Goal: Connect with others: Connect with other users

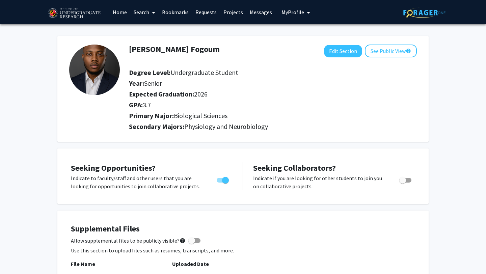
scroll to position [125, 0]
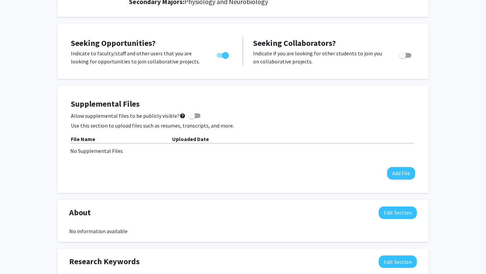
click at [188, 118] on span at bounding box center [191, 115] width 7 height 7
click at [192, 118] on input "Allow supplemental files to be publicly visible? help" at bounding box center [192, 118] width 0 height 0
checkbox input "true"
click at [403, 169] on button "Add File" at bounding box center [401, 173] width 28 height 12
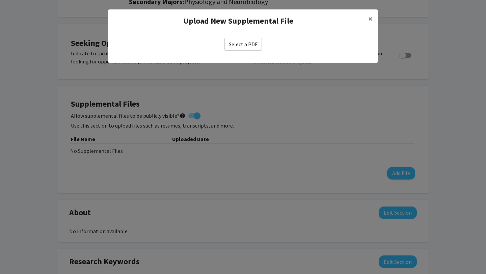
click at [254, 43] on label "Select a PDF" at bounding box center [243, 44] width 37 height 13
click at [0, 0] on input "Select a PDF" at bounding box center [0, 0] width 0 height 0
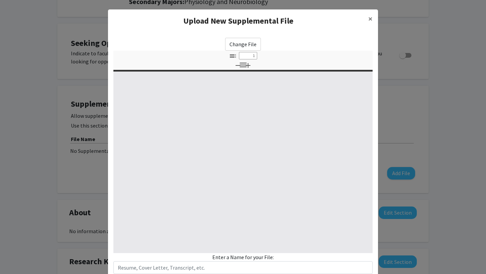
select select "custom"
type input "0"
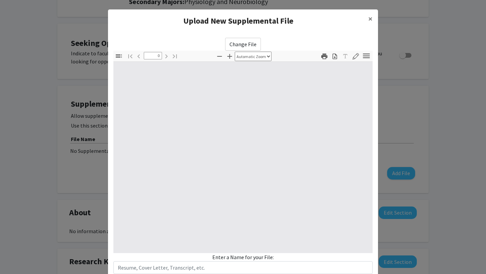
select select "custom"
type input "1"
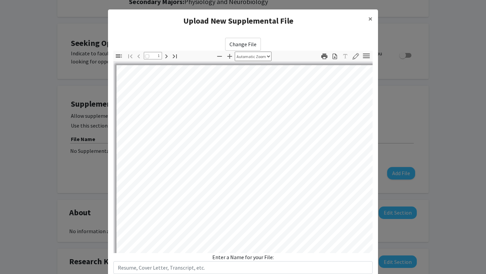
select select "auto"
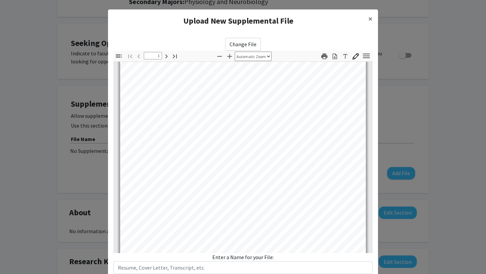
scroll to position [0, 0]
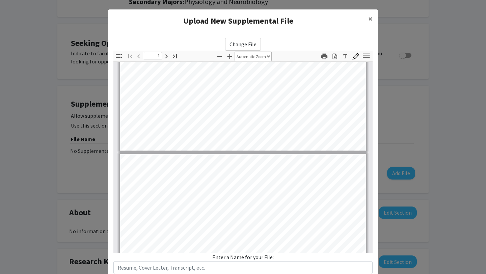
type input "2"
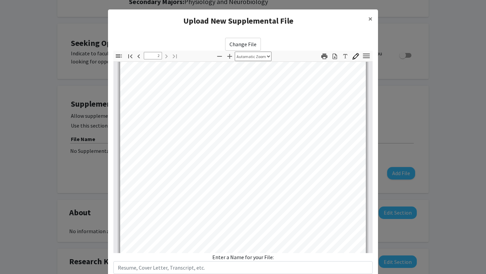
scroll to position [455, 0]
click at [372, 18] on span "×" at bounding box center [371, 19] width 4 height 10
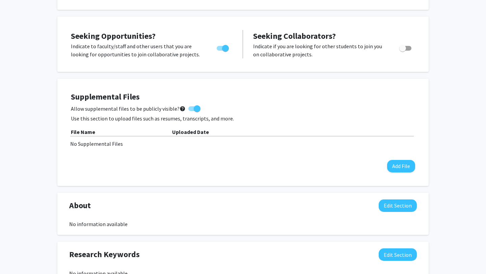
scroll to position [134, 0]
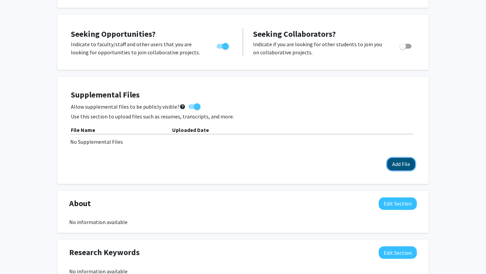
click at [397, 163] on button "Add File" at bounding box center [401, 164] width 28 height 12
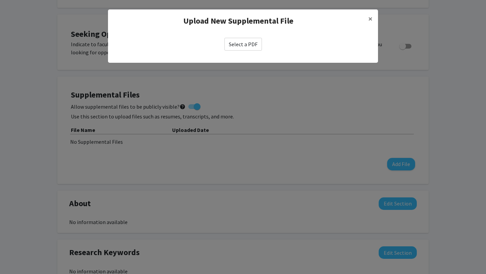
click at [249, 47] on label "Select a PDF" at bounding box center [243, 44] width 37 height 13
click at [0, 0] on input "Select a PDF" at bounding box center [0, 0] width 0 height 0
select select "custom"
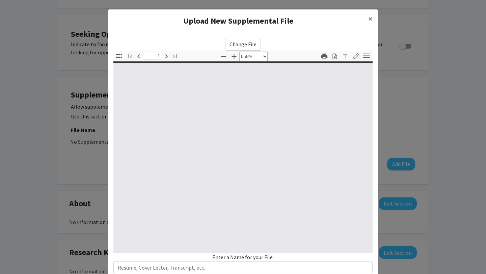
type input "0"
select select "custom"
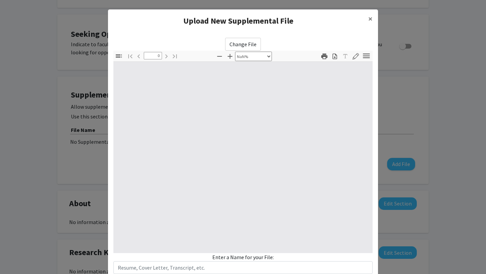
type input "1"
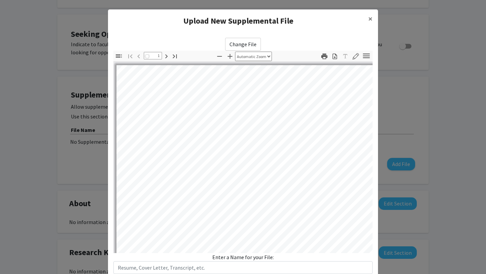
select select "auto"
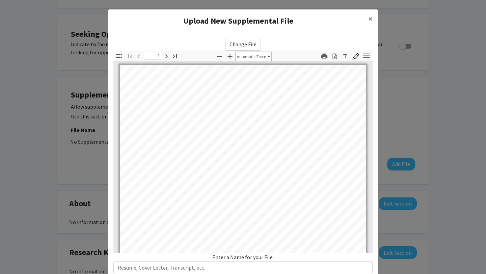
scroll to position [0, 0]
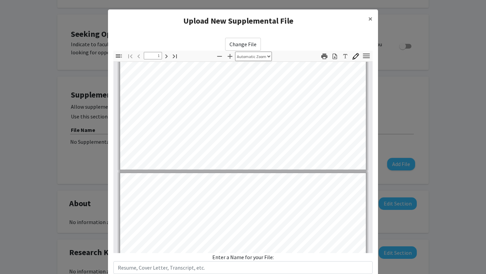
type input "2"
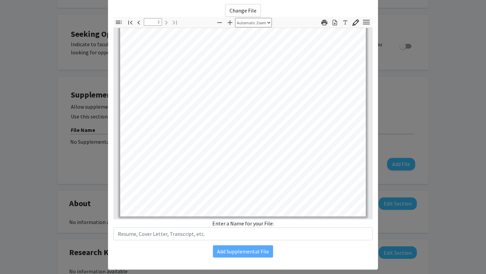
scroll to position [42, 0]
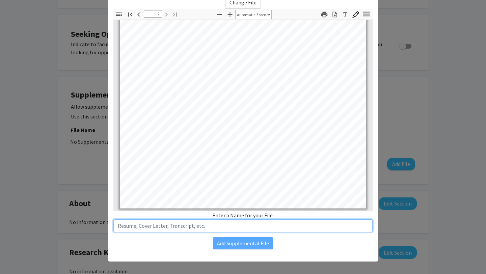
click at [152, 229] on input "text" at bounding box center [242, 226] width 259 height 13
type input "Resume"
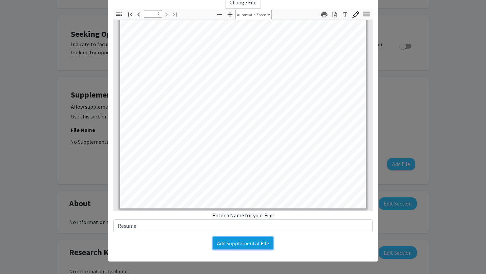
click at [219, 241] on button "Add Supplemental File" at bounding box center [243, 243] width 60 height 12
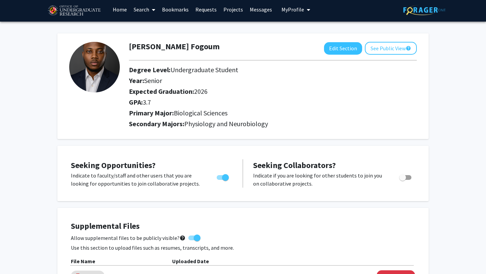
scroll to position [0, 0]
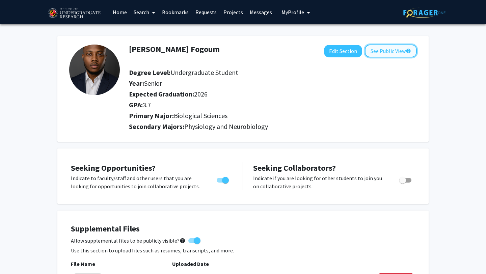
click at [387, 51] on button "See Public View help" at bounding box center [391, 51] width 52 height 13
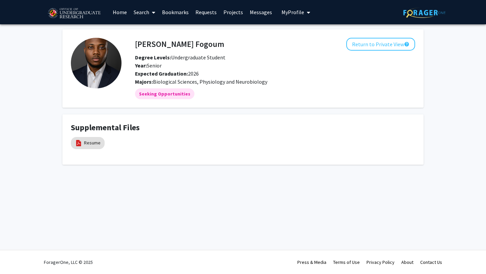
click at [146, 8] on link "Search" at bounding box center [144, 12] width 28 height 24
click at [153, 31] on span "Faculty/Staff" at bounding box center [155, 31] width 50 height 14
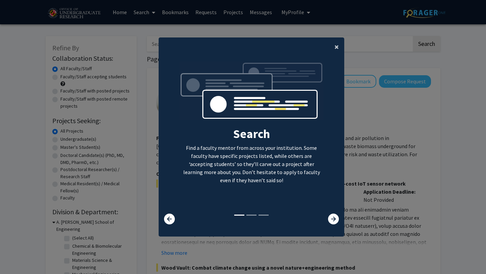
click at [339, 42] on span "×" at bounding box center [337, 47] width 4 height 10
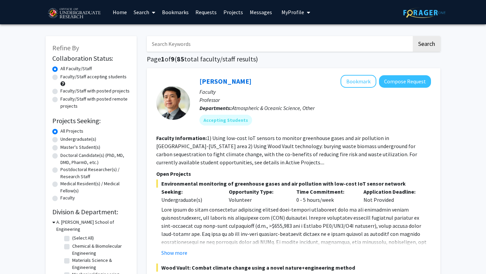
click at [60, 141] on label "Undergraduate(s)" at bounding box center [78, 139] width 36 height 7
click at [60, 140] on input "Undergraduate(s)" at bounding box center [62, 138] width 4 height 4
radio input "true"
click at [60, 78] on label "Faculty/Staff accepting students" at bounding box center [93, 76] width 66 height 7
click at [60, 78] on input "Faculty/Staff accepting students" at bounding box center [62, 75] width 4 height 4
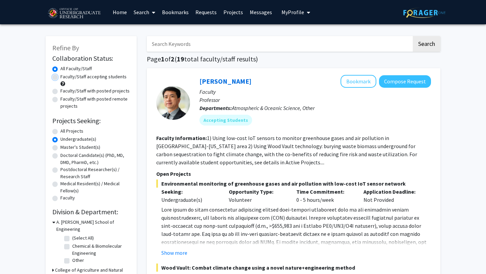
radio input "true"
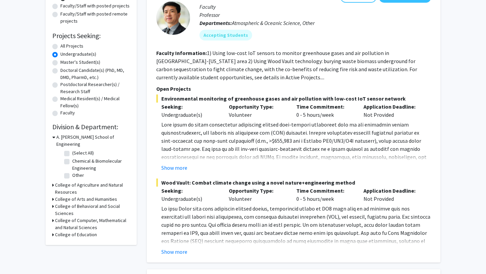
scroll to position [85, 0]
click at [52, 217] on icon at bounding box center [53, 220] width 2 height 7
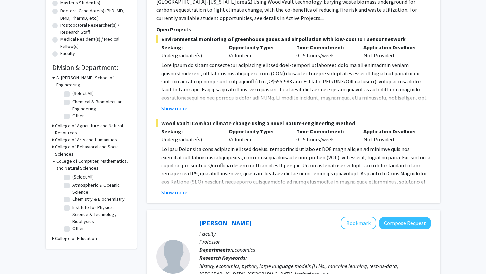
scroll to position [147, 0]
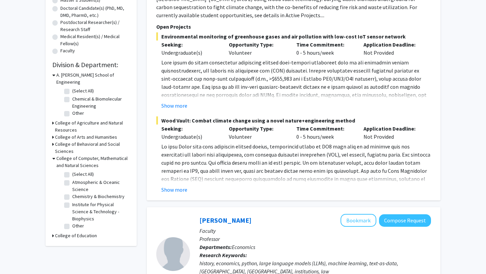
click at [72, 201] on label "Institute for Physical Science & Technology - Biophysics" at bounding box center [100, 211] width 56 height 21
click at [72, 201] on input "Institute for Physical Science & Technology - Biophysics" at bounding box center [74, 203] width 4 height 4
checkbox input "true"
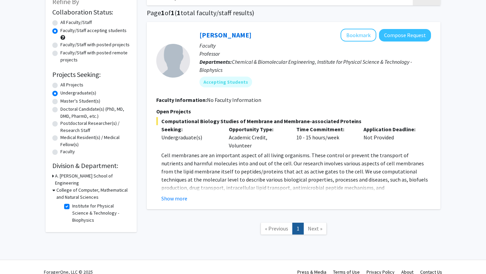
scroll to position [56, 0]
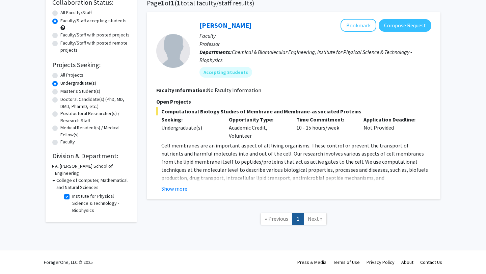
click at [55, 177] on div "College of Computer, Mathematical and Natural Sciences" at bounding box center [91, 184] width 78 height 14
click at [54, 177] on icon at bounding box center [53, 180] width 3 height 7
click at [54, 177] on icon at bounding box center [53, 180] width 2 height 7
click at [72, 193] on label "Institute for Physical Science & Technology - Biophysics" at bounding box center [100, 203] width 56 height 21
click at [72, 193] on input "Institute for Physical Science & Technology - Biophysics" at bounding box center [74, 195] width 4 height 4
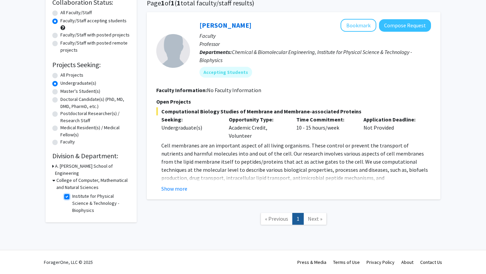
checkbox input "false"
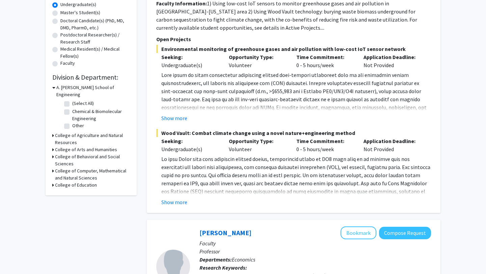
scroll to position [135, 0]
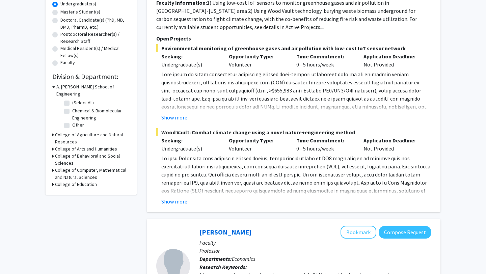
click at [53, 167] on icon at bounding box center [53, 170] width 2 height 7
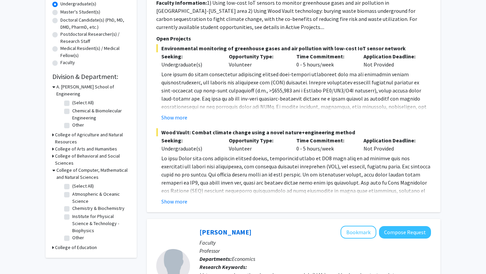
click at [72, 183] on label "(Select All)" at bounding box center [83, 186] width 22 height 7
click at [72, 183] on input "(Select All)" at bounding box center [74, 185] width 4 height 4
checkbox input "true"
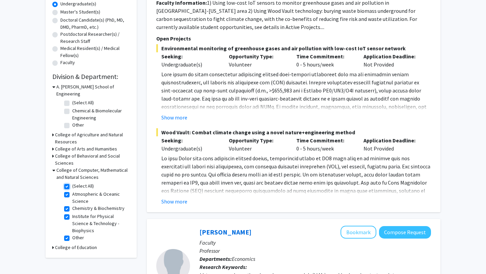
checkbox input "true"
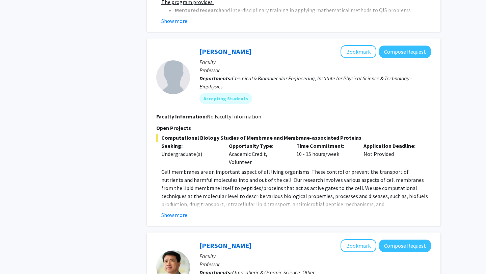
scroll to position [581, 0]
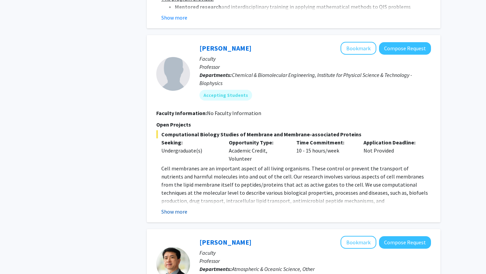
click at [181, 208] on button "Show more" at bounding box center [174, 212] width 26 height 8
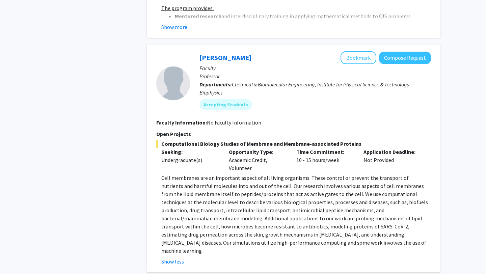
scroll to position [563, 0]
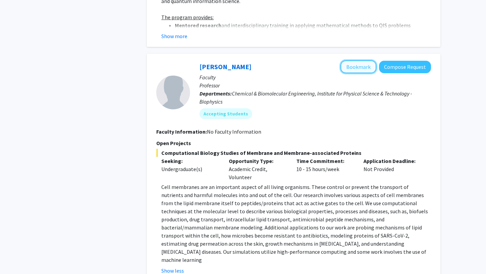
click at [364, 62] on button "Bookmark" at bounding box center [359, 66] width 36 height 13
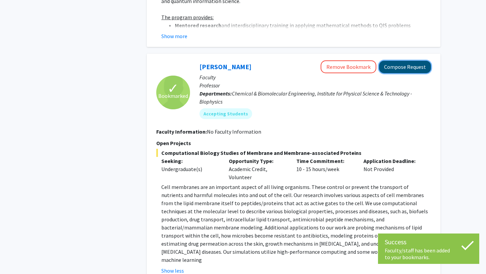
click at [403, 61] on button "Compose Request" at bounding box center [405, 67] width 52 height 12
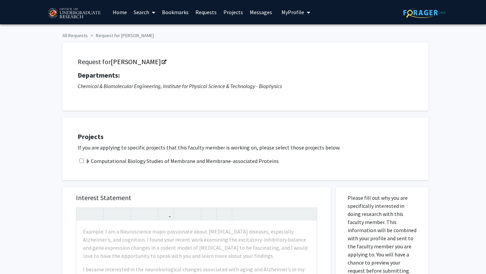
scroll to position [258, 0]
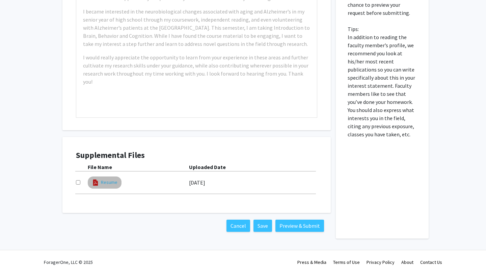
click at [105, 184] on link "Resume" at bounding box center [109, 182] width 17 height 7
select select "custom"
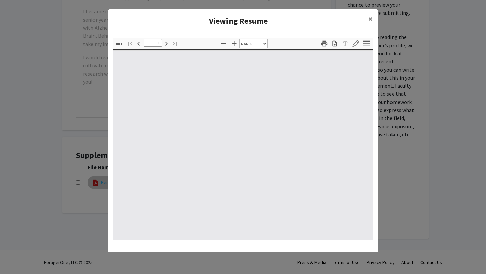
type input "0"
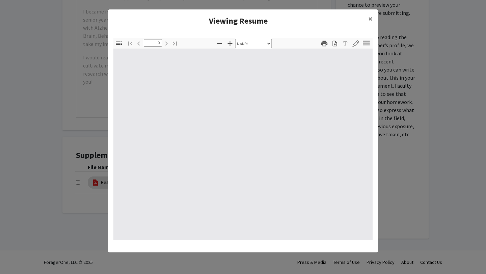
select select "auto"
type input "1"
select select "auto"
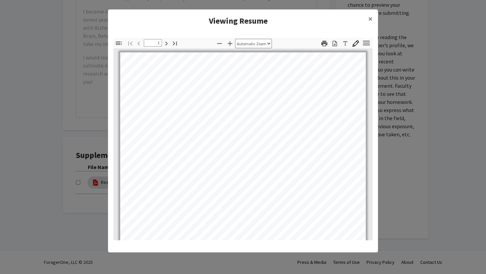
scroll to position [0, 0]
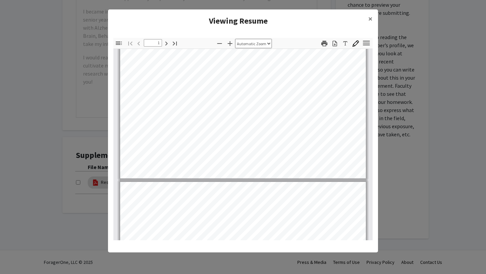
type input "2"
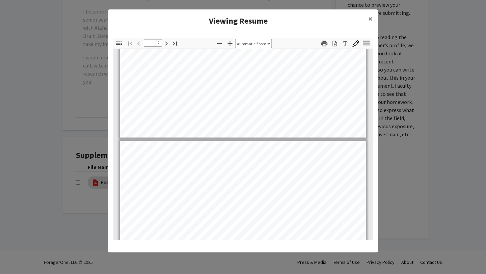
scroll to position [247, 0]
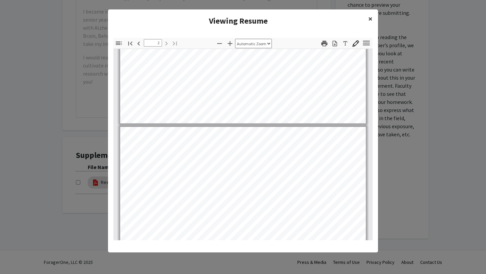
click at [371, 17] on span "×" at bounding box center [371, 19] width 4 height 10
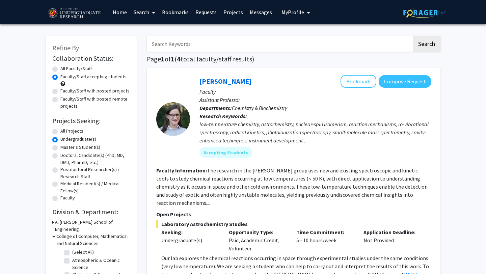
checkbox input "false"
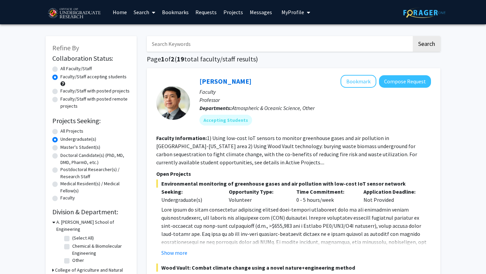
click at [285, 11] on span "My Profile" at bounding box center [293, 12] width 23 height 7
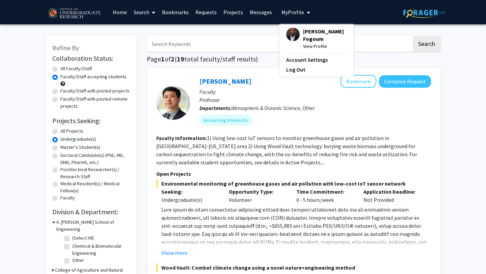
click at [291, 36] on img at bounding box center [293, 35] width 14 height 14
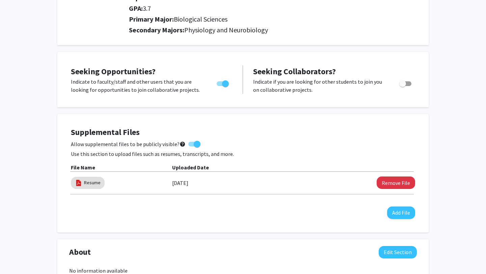
scroll to position [140, 0]
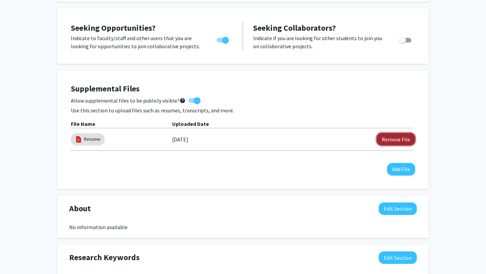
click at [406, 142] on button "Remove File" at bounding box center [396, 139] width 39 height 12
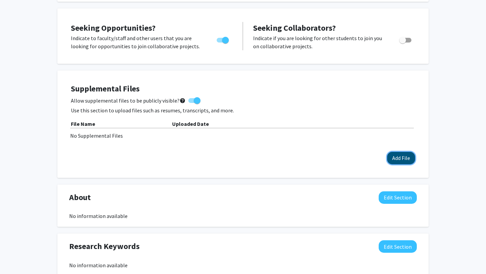
click at [399, 160] on button "Add File" at bounding box center [401, 158] width 28 height 12
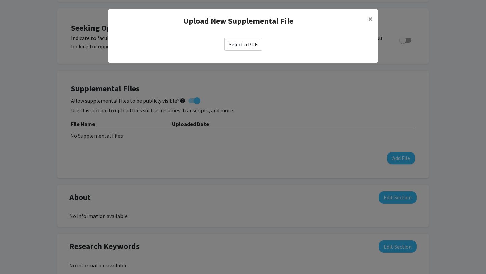
click at [233, 47] on label "Select a PDF" at bounding box center [243, 44] width 37 height 13
click at [0, 0] on input "Select a PDF" at bounding box center [0, 0] width 0 height 0
select select "custom"
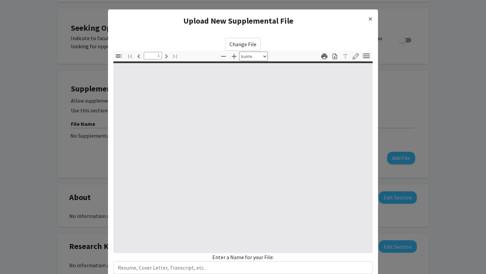
type input "0"
select select "custom"
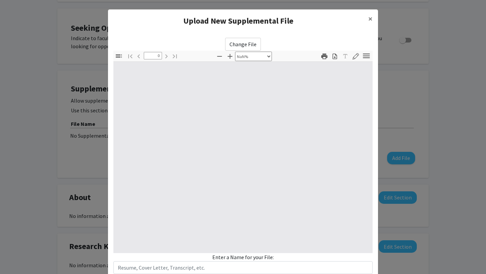
type input "1"
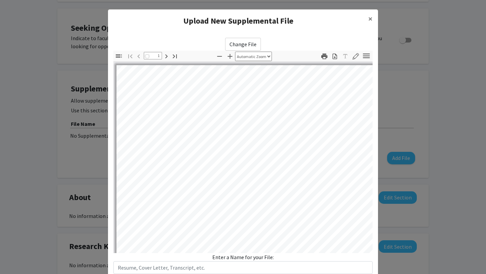
select select "auto"
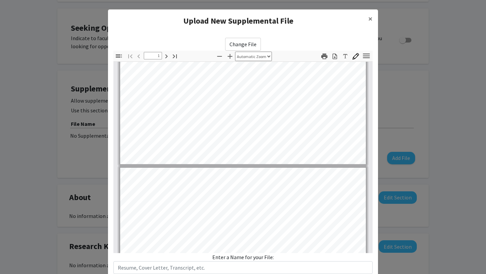
type input "2"
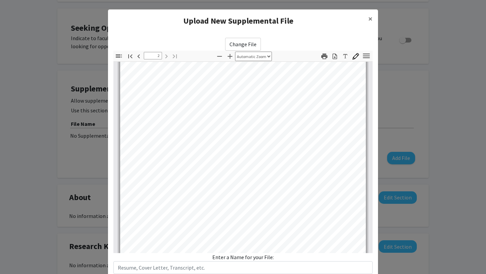
scroll to position [430, 0]
click at [183, 268] on input "text" at bounding box center [242, 267] width 259 height 13
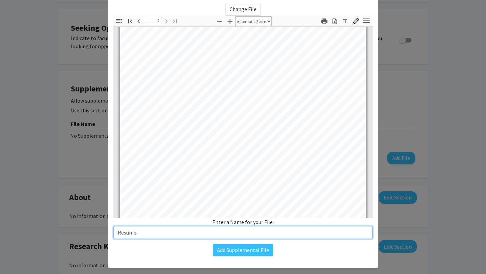
scroll to position [46, 0]
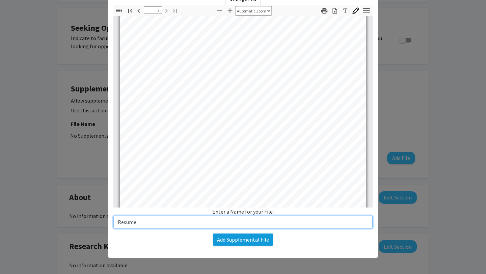
type input "Resume"
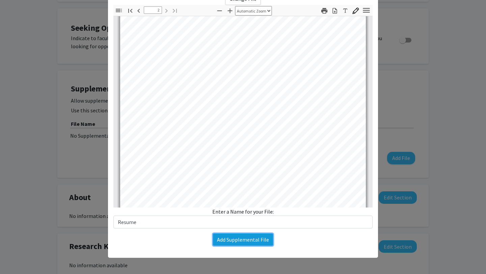
click at [243, 241] on button "Add Supplemental File" at bounding box center [243, 240] width 60 height 12
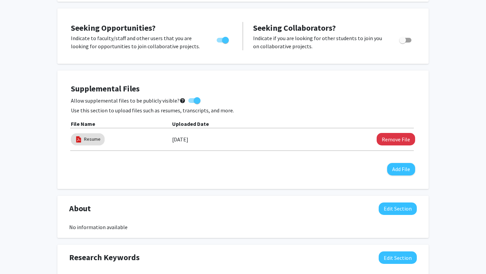
scroll to position [0, 0]
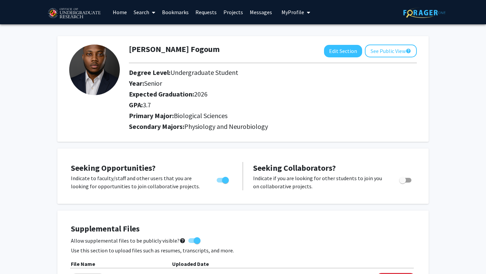
click at [150, 15] on span at bounding box center [152, 13] width 6 height 24
click at [151, 30] on span "Faculty/Staff" at bounding box center [155, 31] width 50 height 14
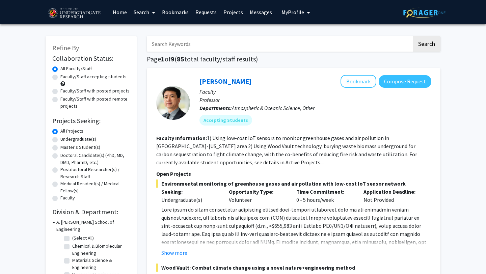
click at [60, 76] on label "Faculty/Staff accepting students" at bounding box center [93, 76] width 66 height 7
click at [60, 76] on input "Faculty/Staff accepting students" at bounding box center [62, 75] width 4 height 4
radio input "true"
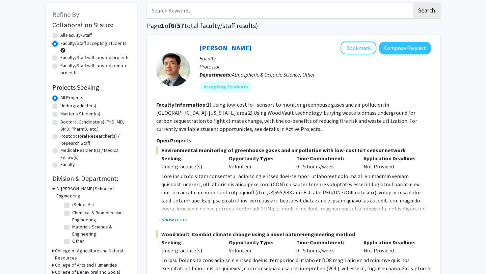
scroll to position [38, 0]
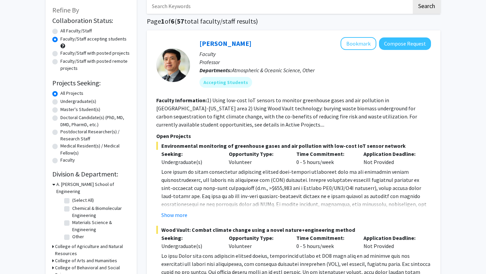
click at [60, 100] on label "Undergraduate(s)" at bounding box center [78, 101] width 36 height 7
click at [60, 100] on input "Undergraduate(s)" at bounding box center [62, 100] width 4 height 4
radio input "true"
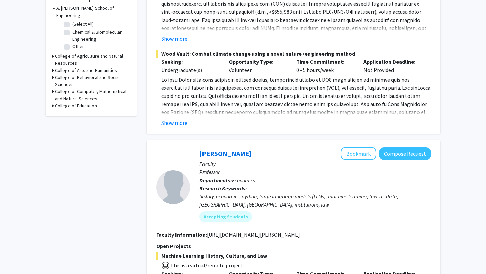
scroll to position [224, 0]
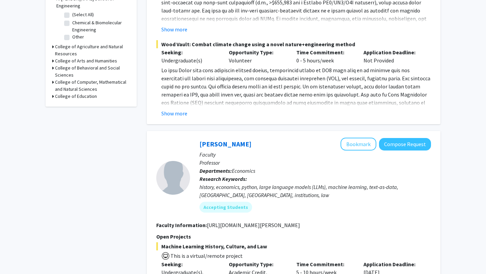
click at [53, 79] on icon at bounding box center [53, 82] width 2 height 7
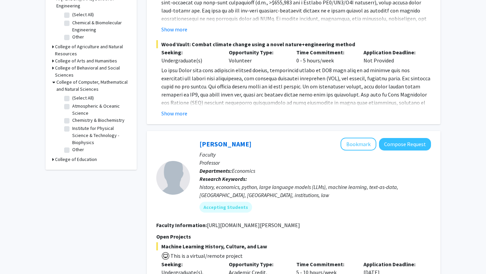
click at [72, 95] on label "(Select All)" at bounding box center [83, 98] width 22 height 7
click at [72, 95] on input "(Select All)" at bounding box center [74, 97] width 4 height 4
checkbox input "true"
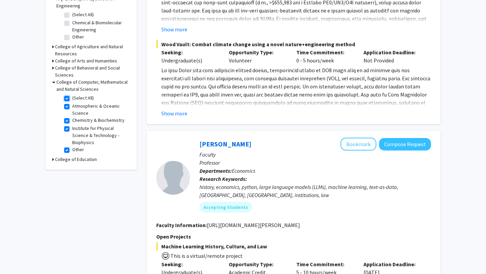
checkbox input "true"
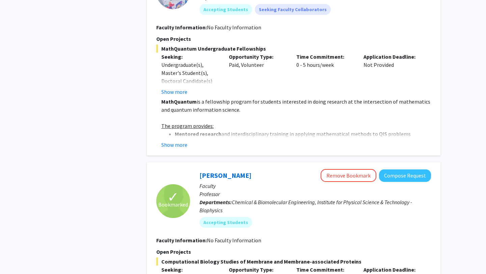
scroll to position [460, 0]
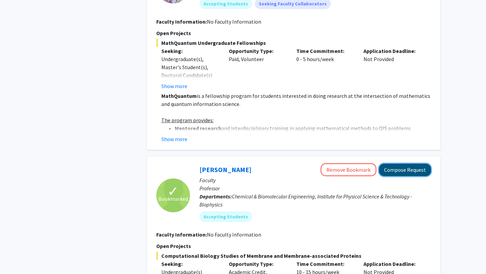
click at [418, 164] on button "Compose Request" at bounding box center [405, 170] width 52 height 12
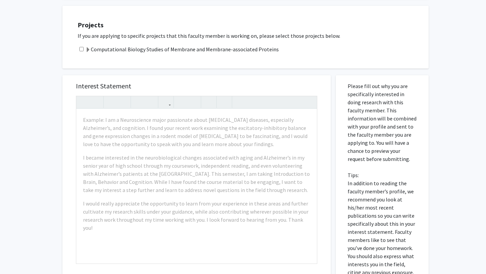
scroll to position [115, 0]
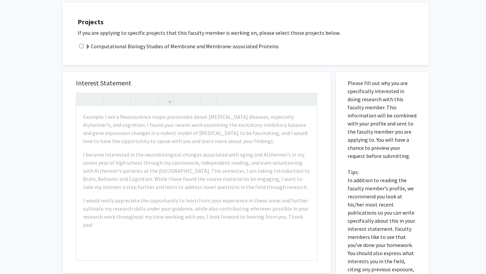
click at [99, 44] on label "Computational Biology Studies of Membrane and Membrane-associated Proteins" at bounding box center [182, 46] width 194 height 8
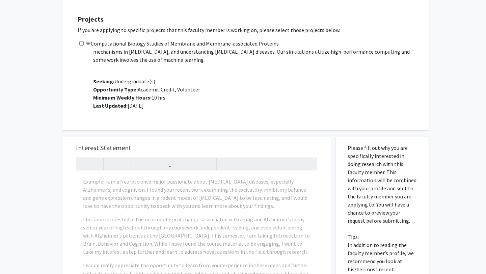
scroll to position [0, 0]
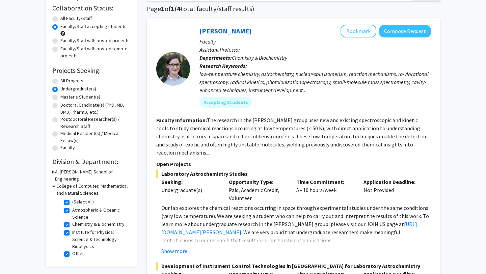
scroll to position [52, 0]
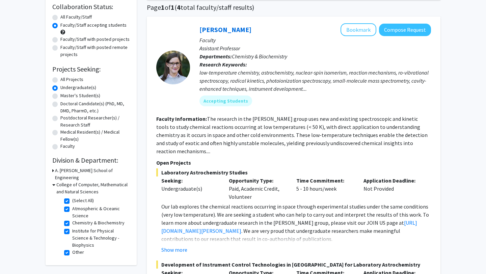
click at [60, 79] on label "All Projects" at bounding box center [71, 79] width 23 height 7
click at [60, 79] on input "All Projects" at bounding box center [62, 78] width 4 height 4
radio input "true"
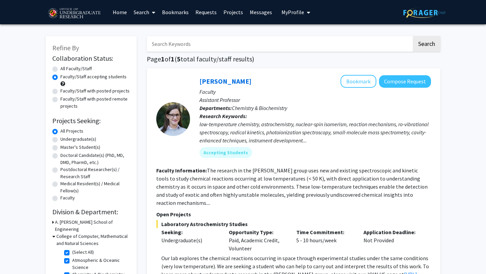
click at [60, 68] on label "All Faculty/Staff" at bounding box center [75, 68] width 31 height 7
click at [60, 68] on input "All Faculty/Staff" at bounding box center [62, 67] width 4 height 4
radio input "true"
click at [60, 140] on label "Undergraduate(s)" at bounding box center [78, 139] width 36 height 7
click at [60, 140] on input "Undergraduate(s)" at bounding box center [62, 138] width 4 height 4
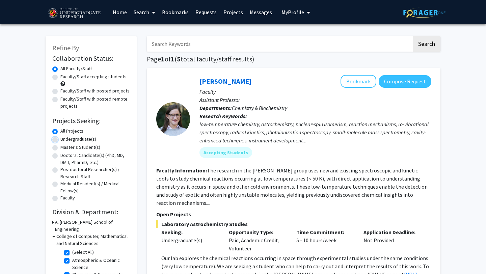
radio input "true"
click at [60, 132] on label "All Projects" at bounding box center [71, 131] width 23 height 7
click at [60, 132] on input "All Projects" at bounding box center [62, 130] width 4 height 4
radio input "true"
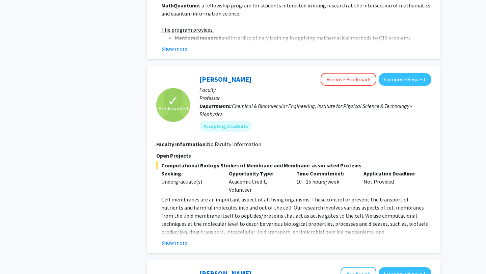
scroll to position [553, 0]
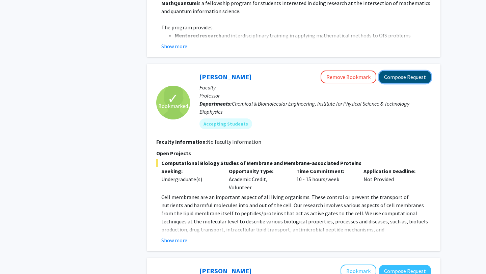
click at [391, 75] on button "Compose Request" at bounding box center [405, 77] width 52 height 12
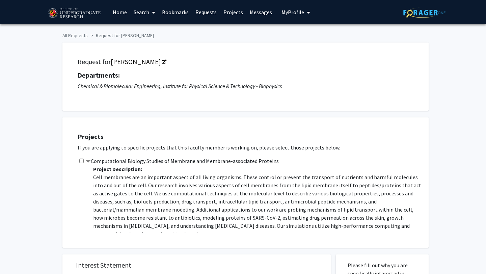
scroll to position [17, 0]
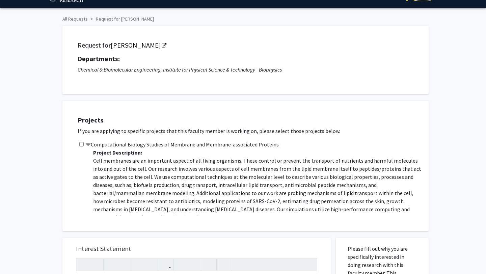
drag, startPoint x: 78, startPoint y: 138, endPoint x: 92, endPoint y: 140, distance: 13.9
click at [92, 140] on div "Projects If you are applying to specific projects that this faculty member is w…" at bounding box center [250, 165] width 358 height 113
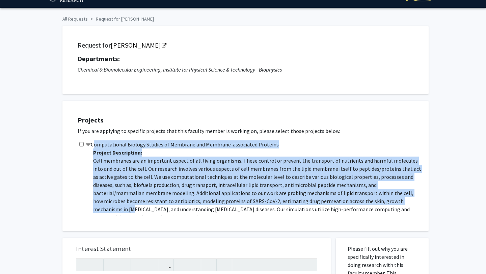
drag, startPoint x: 92, startPoint y: 145, endPoint x: 356, endPoint y: 205, distance: 270.8
click at [355, 205] on div "Computational Biology Studies of Membrane and Membrane-associated Proteins Proj…" at bounding box center [250, 179] width 345 height 76
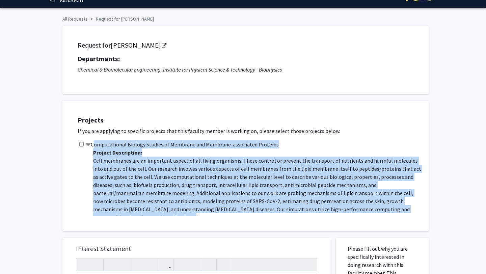
drag, startPoint x: 412, startPoint y: 210, endPoint x: 93, endPoint y: 145, distance: 326.5
click at [93, 145] on div "Computational Biology Studies of Membrane and Membrane-associated Proteins Proj…" at bounding box center [250, 179] width 345 height 76
copy div "Computational Biology Studies of Membrane and Membrane-associated Proteins Proj…"
